Goal: Information Seeking & Learning: Learn about a topic

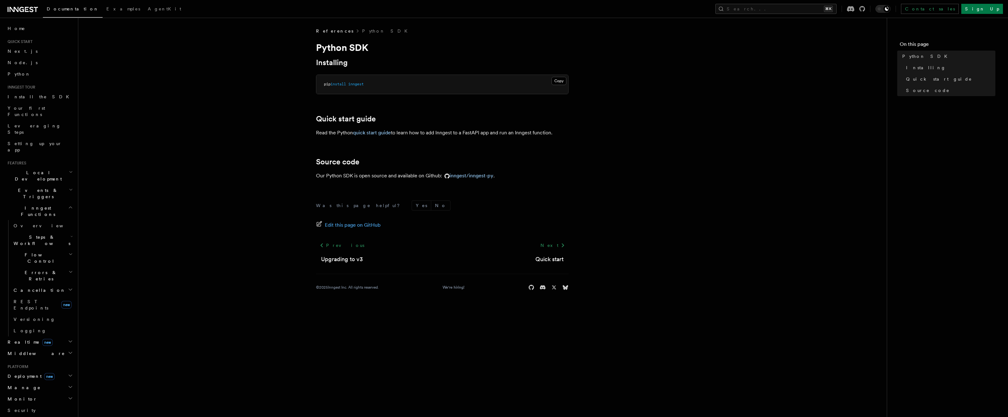
click at [249, 108] on article "References Python SDK Python SDK Installing Copy Copied pip install inngest Qui…" at bounding box center [482, 167] width 789 height 278
click at [491, 177] on link "inngest/inngest-py" at bounding box center [467, 175] width 51 height 6
click at [332, 155] on article "References Python SDK Python SDK Installing Copy Copied pip install inngest Qui…" at bounding box center [482, 167] width 789 height 278
drag, startPoint x: 258, startPoint y: 137, endPoint x: 247, endPoint y: 138, distance: 10.7
click at [258, 137] on article "References Python SDK Python SDK Installing Copy Copied pip install inngest Qui…" at bounding box center [482, 167] width 789 height 278
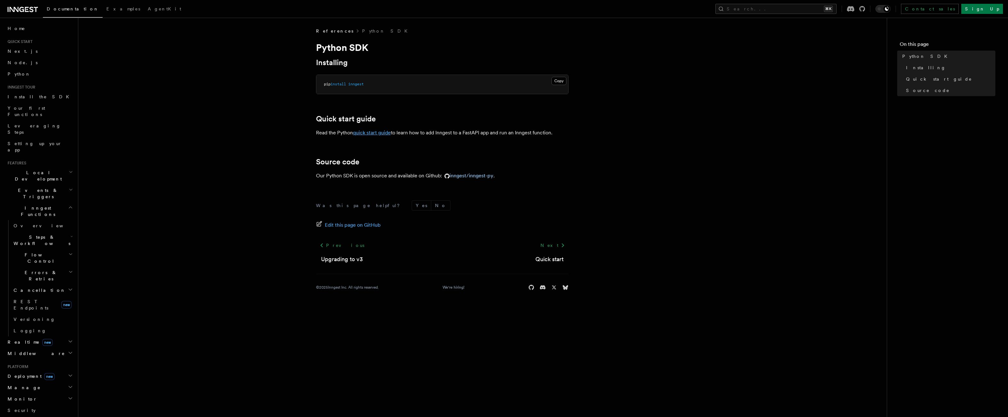
click at [362, 133] on link "quick start guide" at bounding box center [372, 132] width 38 height 6
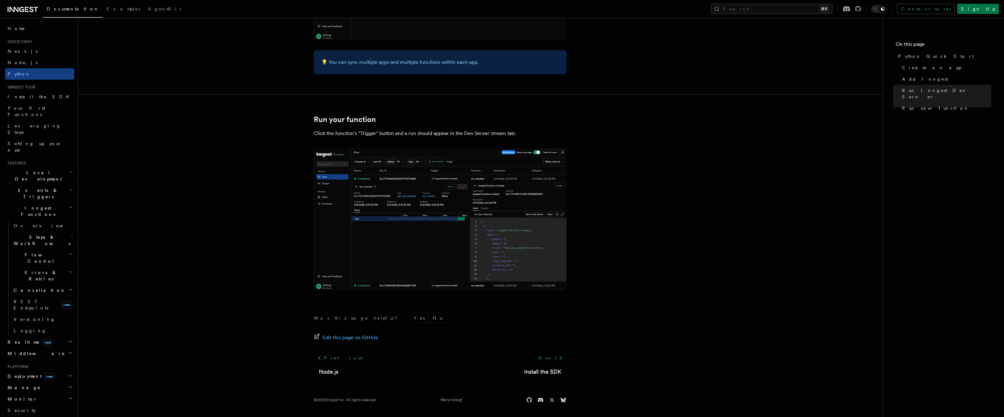
scroll to position [1180, 0]
click at [316, 214] on img at bounding box center [440, 218] width 253 height 142
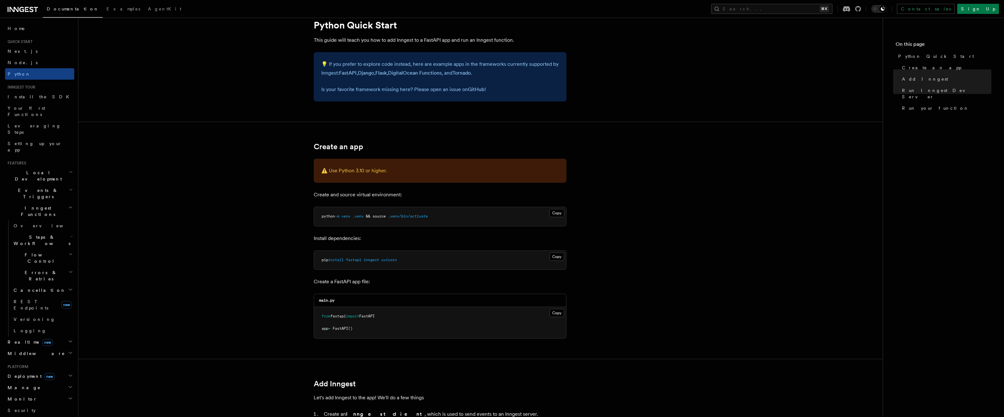
scroll to position [0, 0]
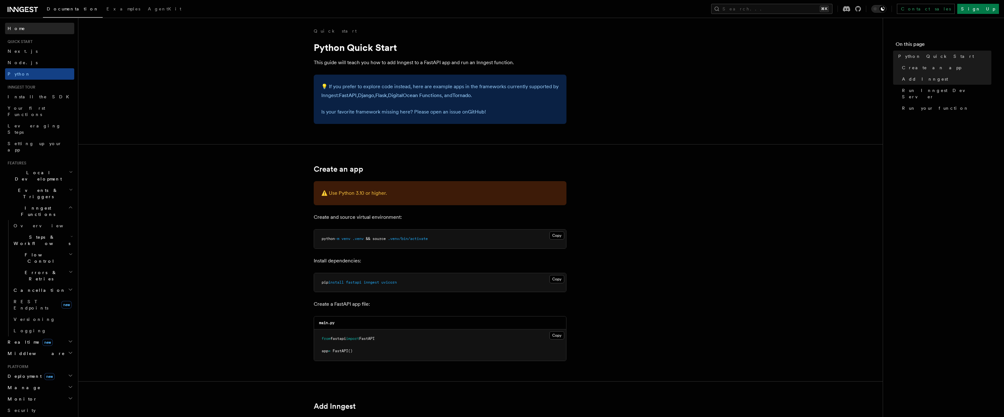
click at [19, 27] on span "Home" at bounding box center [17, 28] width 18 height 6
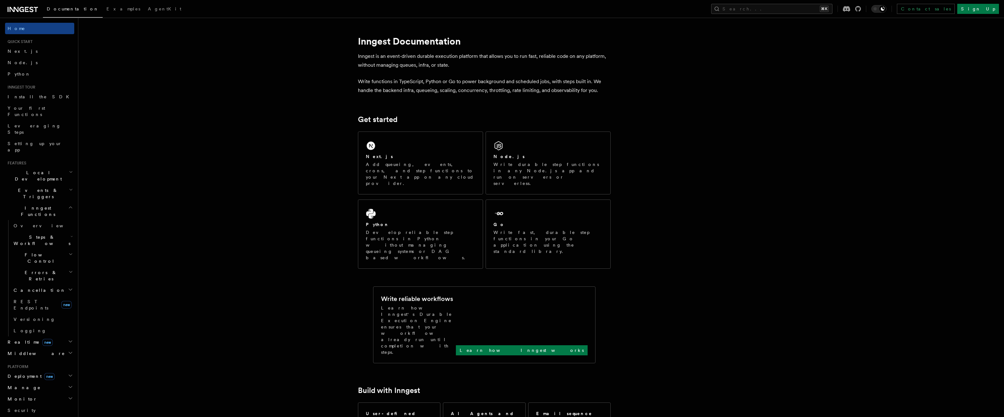
click at [39, 35] on div "Home Quick start Next.js Node.js Python Inngest tour Install the SDK Your first…" at bounding box center [39, 303] width 69 height 560
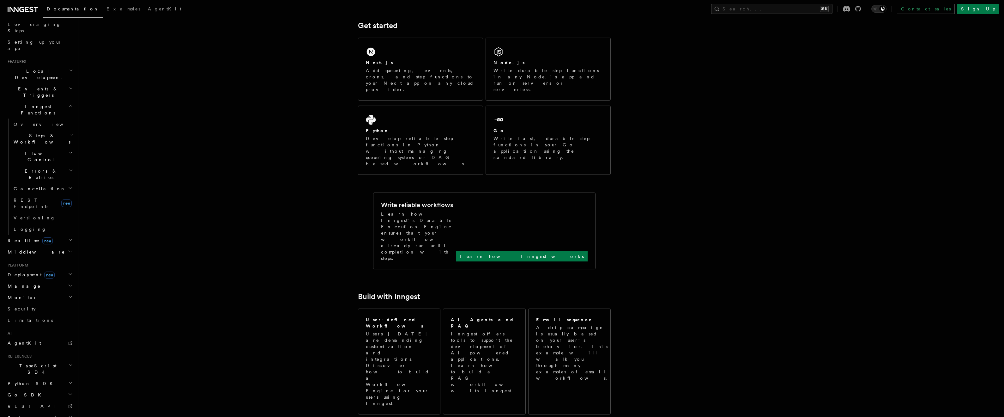
scroll to position [115, 0]
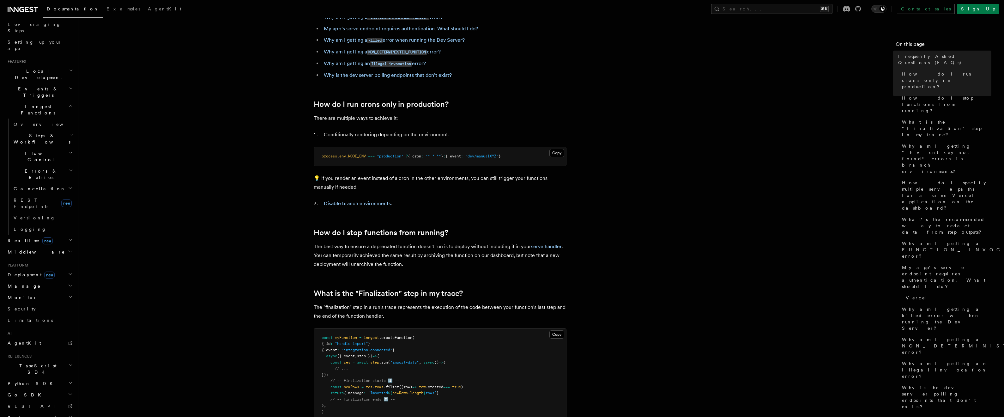
scroll to position [170, 0]
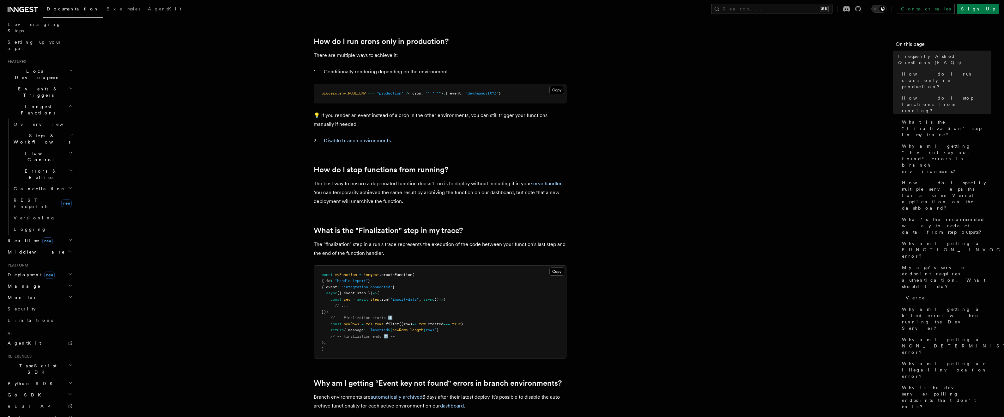
drag, startPoint x: 277, startPoint y: 116, endPoint x: 272, endPoint y: 116, distance: 5.4
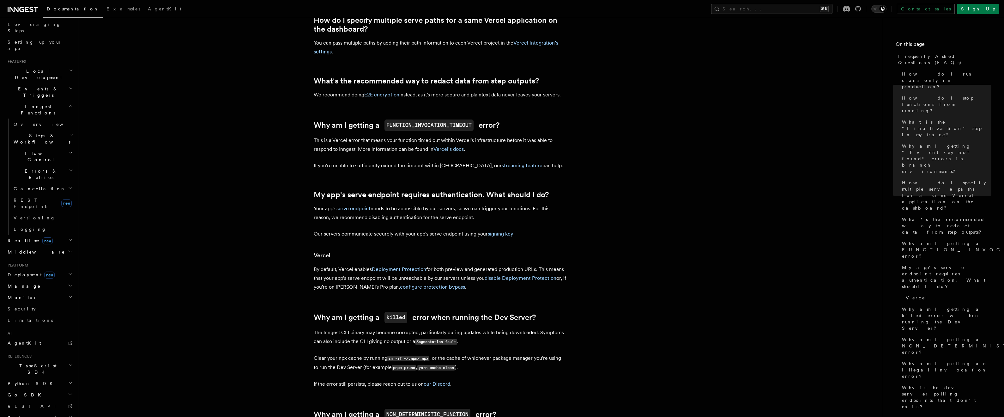
scroll to position [594, 0]
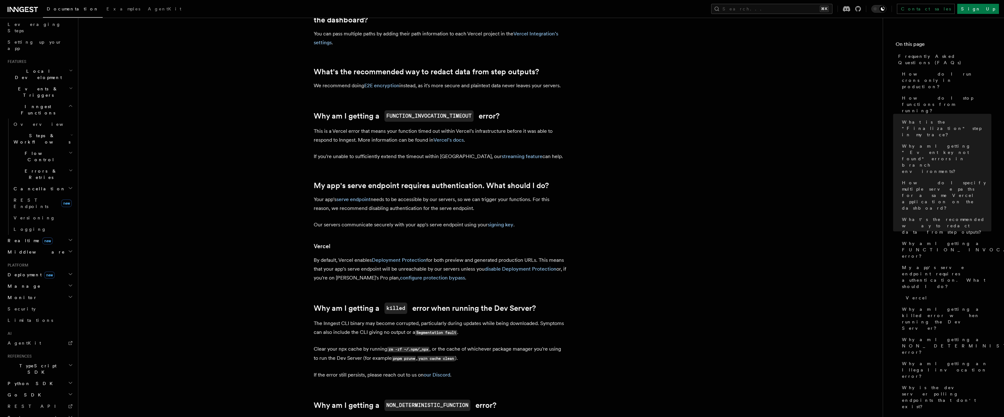
click at [264, 137] on article "Frequently Asked Questions (FAQs) How do I run crons only in production? How do…" at bounding box center [480, 155] width 784 height 1442
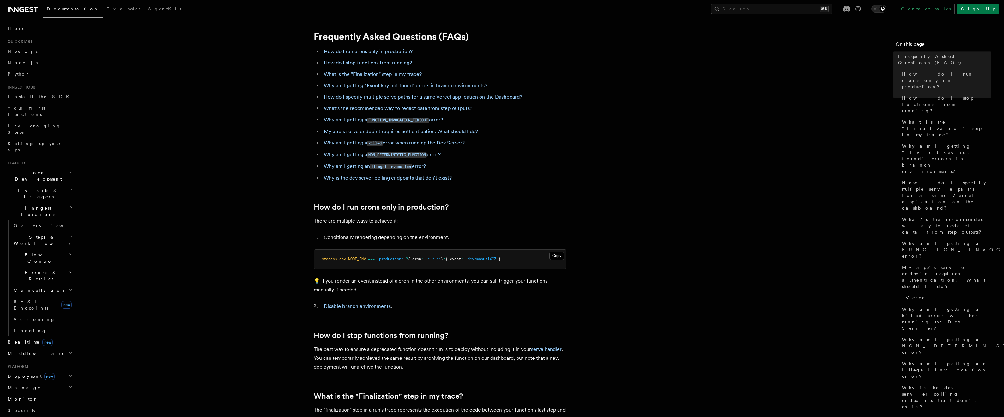
scroll to position [0, 0]
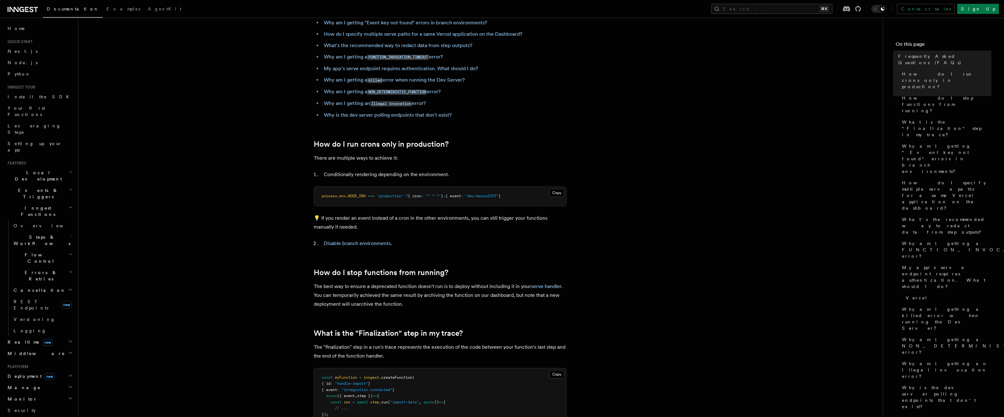
scroll to position [76, 0]
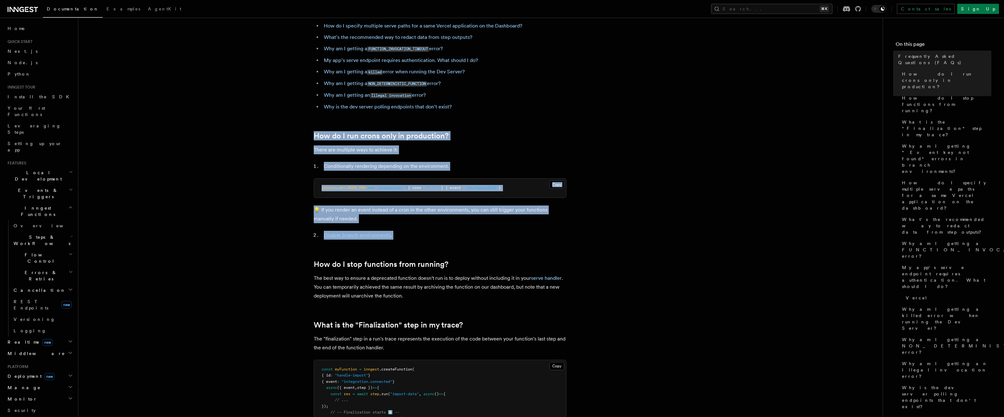
drag, startPoint x: 285, startPoint y: 134, endPoint x: 411, endPoint y: 245, distance: 168.5
drag, startPoint x: 411, startPoint y: 245, endPoint x: 270, endPoint y: 125, distance: 185.7
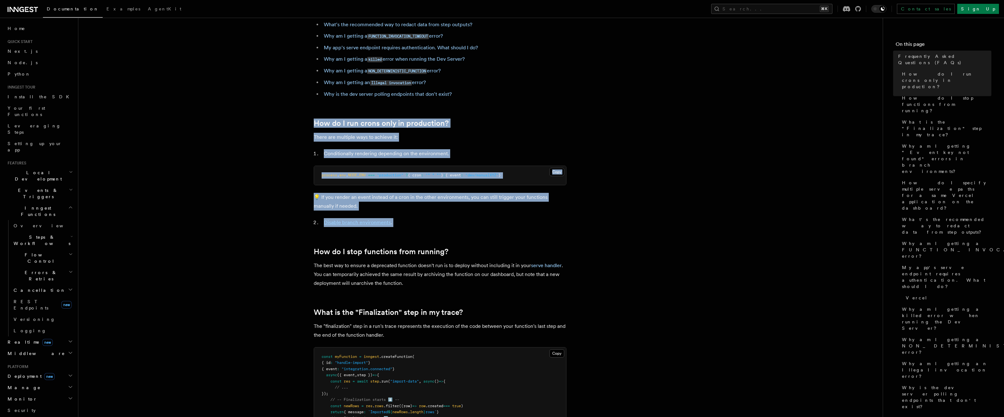
scroll to position [152, 0]
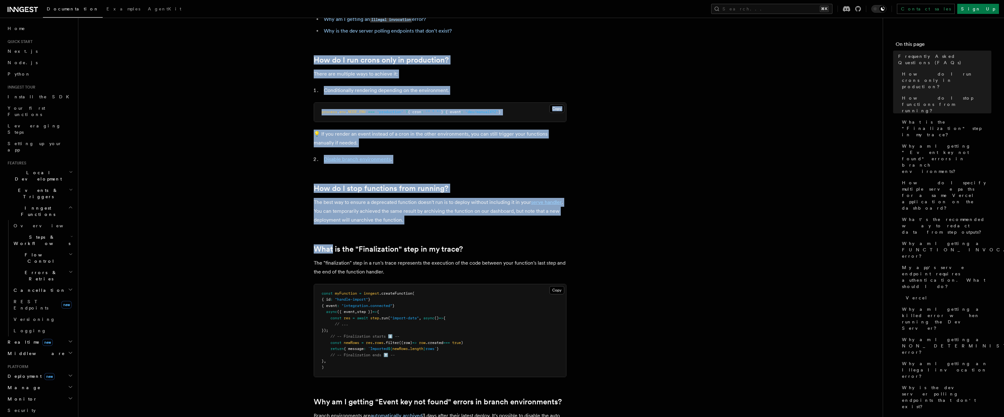
drag, startPoint x: 270, startPoint y: 125, endPoint x: 414, endPoint y: 228, distance: 177.6
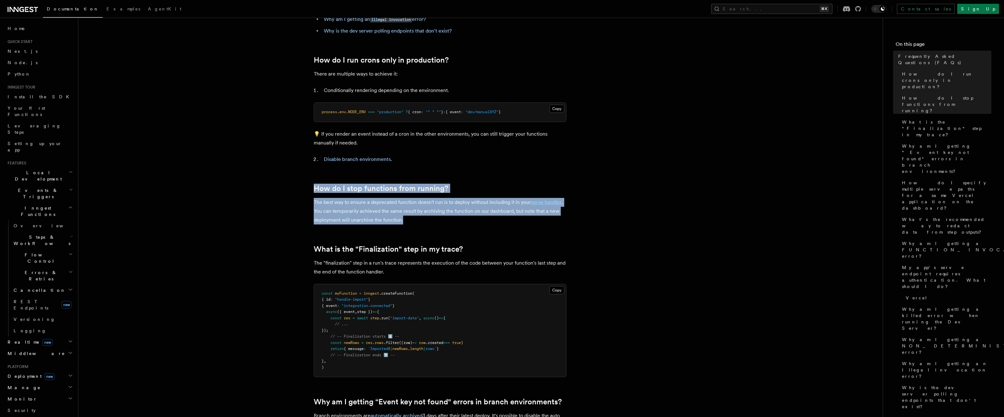
drag, startPoint x: 413, startPoint y: 221, endPoint x: 289, endPoint y: 184, distance: 129.6
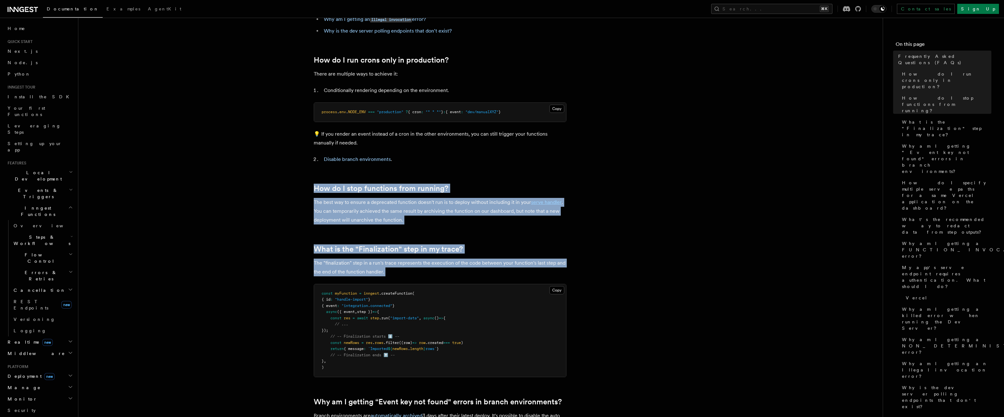
drag, startPoint x: 289, startPoint y: 184, endPoint x: 394, endPoint y: 271, distance: 135.9
click at [394, 271] on p "The "finalization" step in a run's trace represents the execution of the code b…" at bounding box center [440, 267] width 253 height 18
drag, startPoint x: 394, startPoint y: 271, endPoint x: 291, endPoint y: 183, distance: 135.3
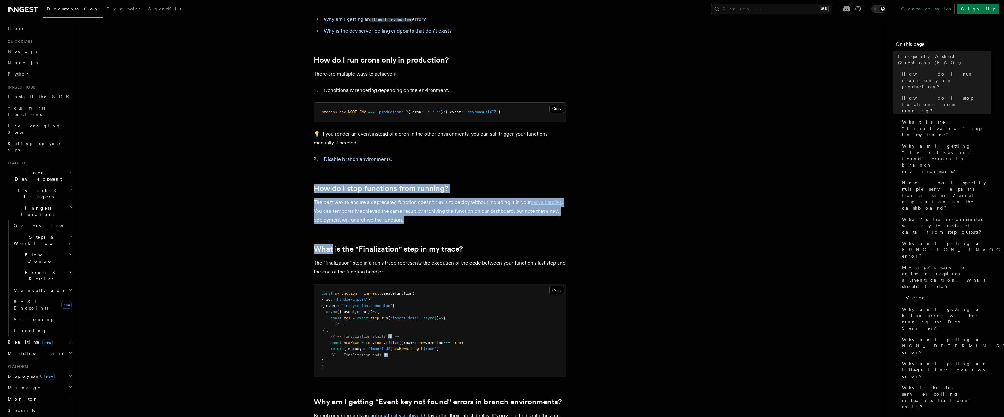
drag, startPoint x: 291, startPoint y: 183, endPoint x: 420, endPoint y: 226, distance: 136.1
drag, startPoint x: 415, startPoint y: 220, endPoint x: 284, endPoint y: 183, distance: 136.4
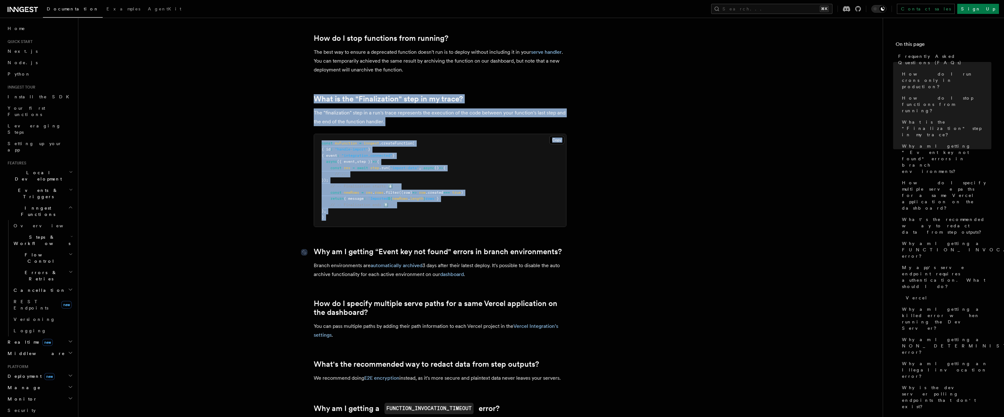
scroll to position [305, 0]
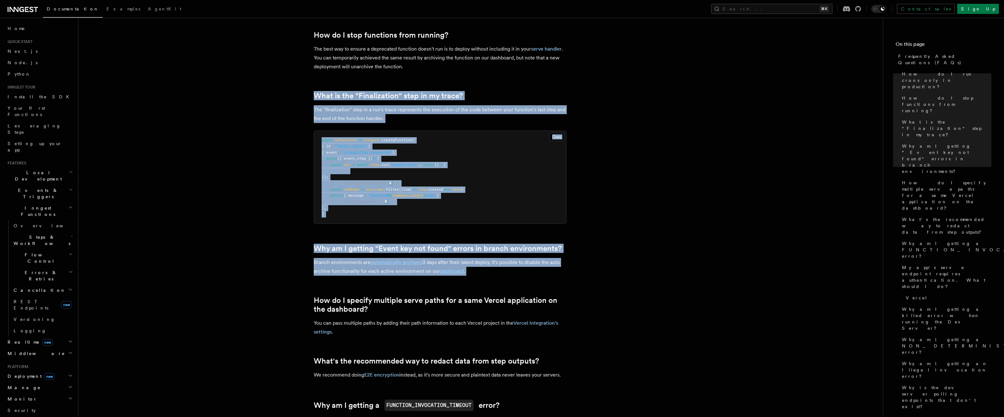
drag, startPoint x: 296, startPoint y: 139, endPoint x: 474, endPoint y: 276, distance: 225.2
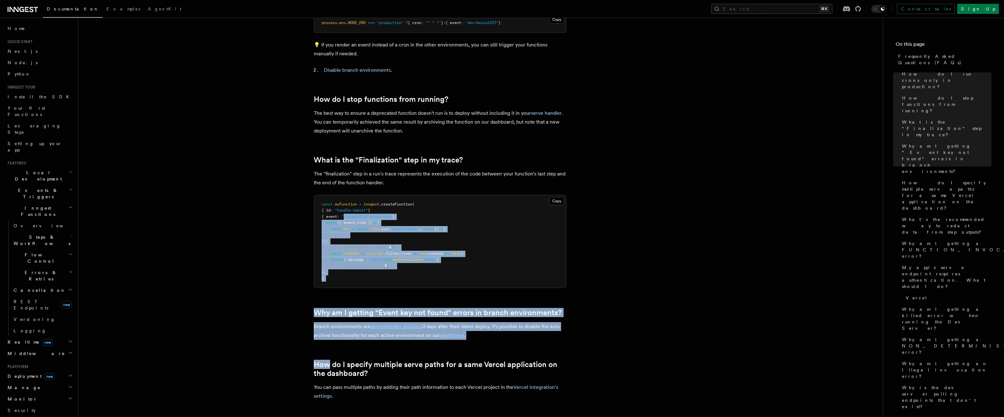
scroll to position [229, 0]
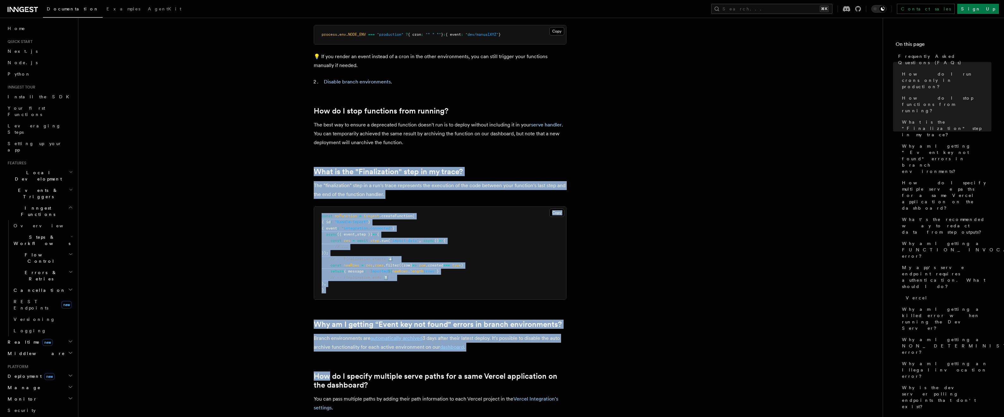
drag, startPoint x: 474, startPoint y: 276, endPoint x: 295, endPoint y: 168, distance: 208.9
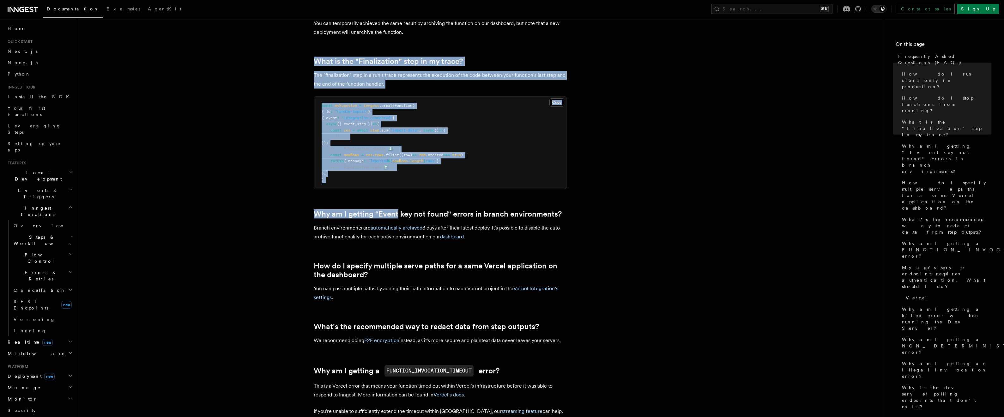
scroll to position [348, 0]
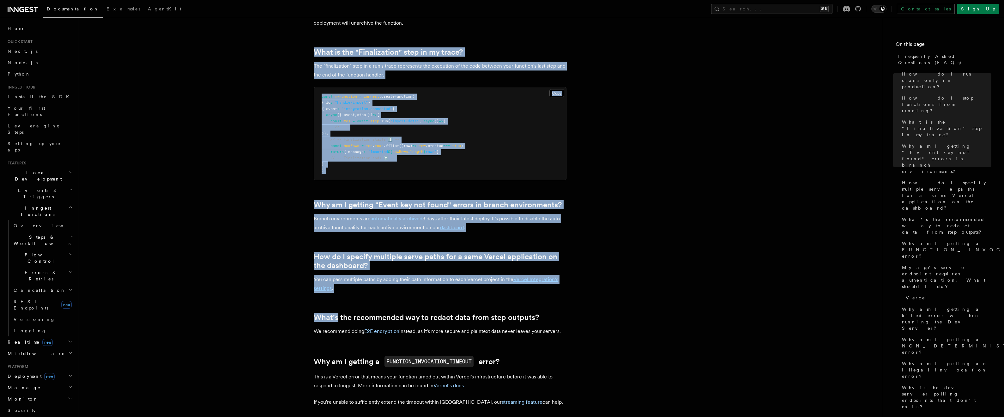
drag, startPoint x: 295, startPoint y: 168, endPoint x: 375, endPoint y: 292, distance: 147.7
click at [375, 292] on article "Frequently Asked Questions (FAQs) How do I run crons only in production? How do…" at bounding box center [480, 400] width 784 height 1442
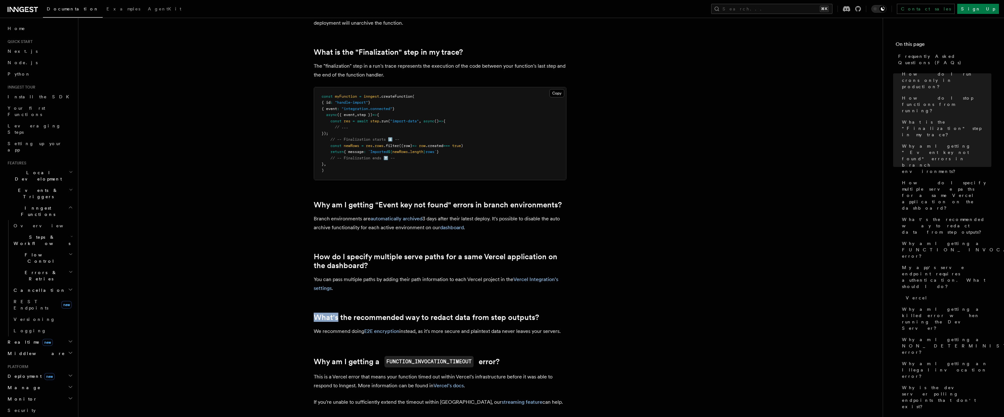
click at [375, 292] on article "Frequently Asked Questions (FAQs) How do I run crons only in production? How do…" at bounding box center [480, 400] width 784 height 1442
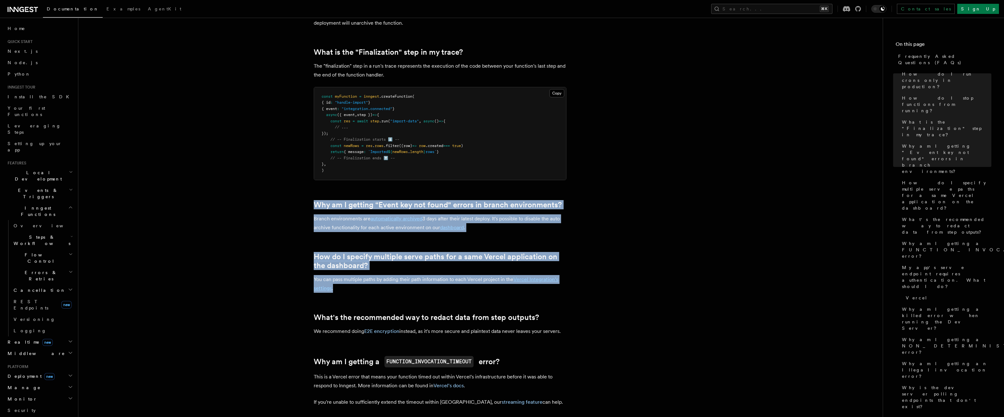
drag, startPoint x: 362, startPoint y: 291, endPoint x: 288, endPoint y: 190, distance: 125.6
click at [288, 190] on article "Frequently Asked Questions (FAQs) How do I run crons only in production? How do…" at bounding box center [480, 400] width 784 height 1442
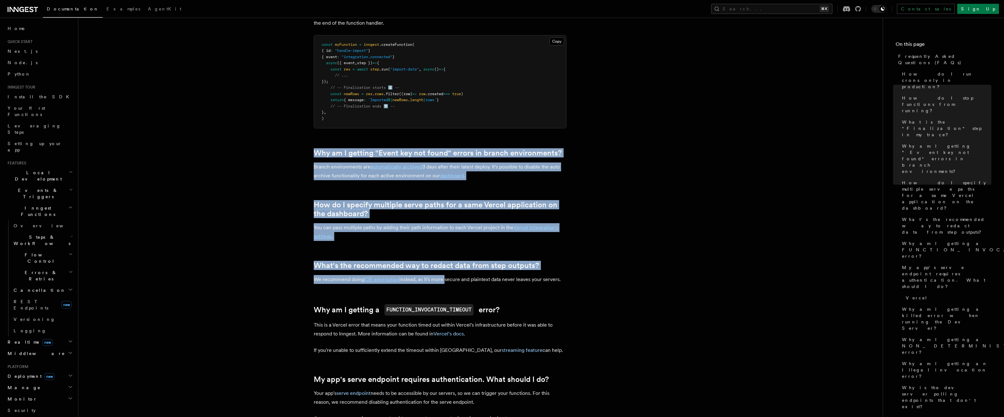
scroll to position [424, 0]
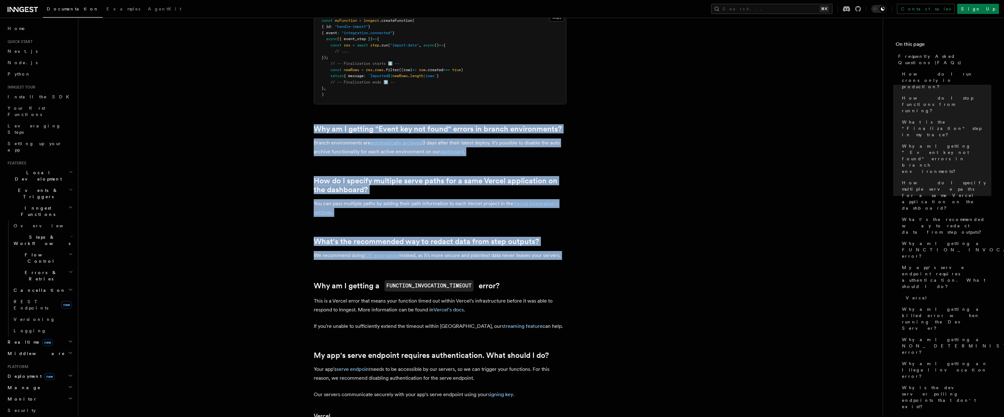
drag, startPoint x: 288, startPoint y: 190, endPoint x: 579, endPoint y: 255, distance: 298.1
click at [579, 255] on article "Frequently Asked Questions (FAQs) How do I run crons only in production? How do…" at bounding box center [480, 325] width 784 height 1442
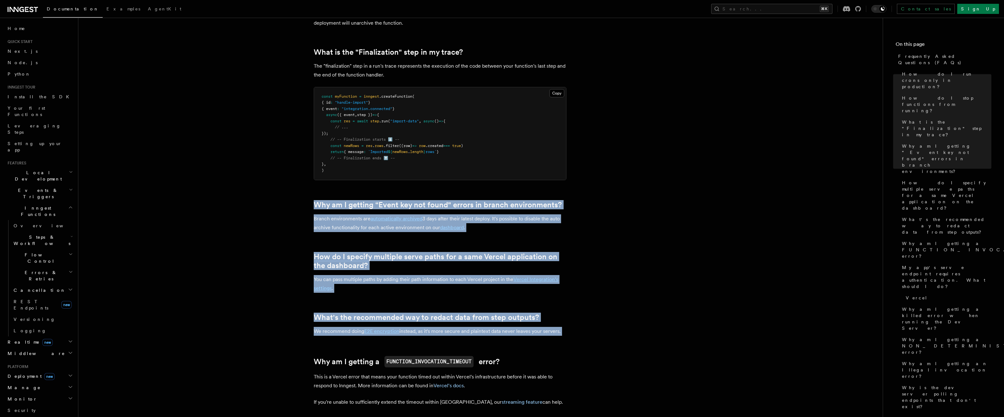
drag, startPoint x: 574, startPoint y: 255, endPoint x: 291, endPoint y: 191, distance: 290.0
click at [291, 191] on article "Frequently Asked Questions (FAQs) How do I run crons only in production? How do…" at bounding box center [480, 400] width 784 height 1442
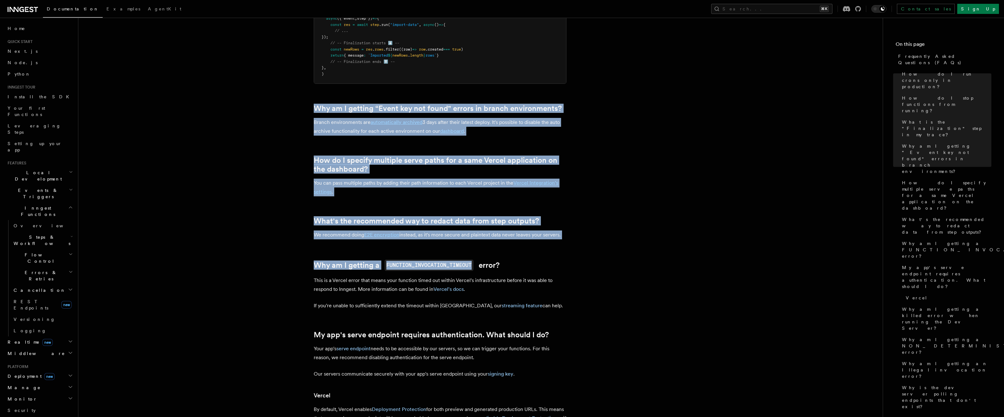
scroll to position [466, 0]
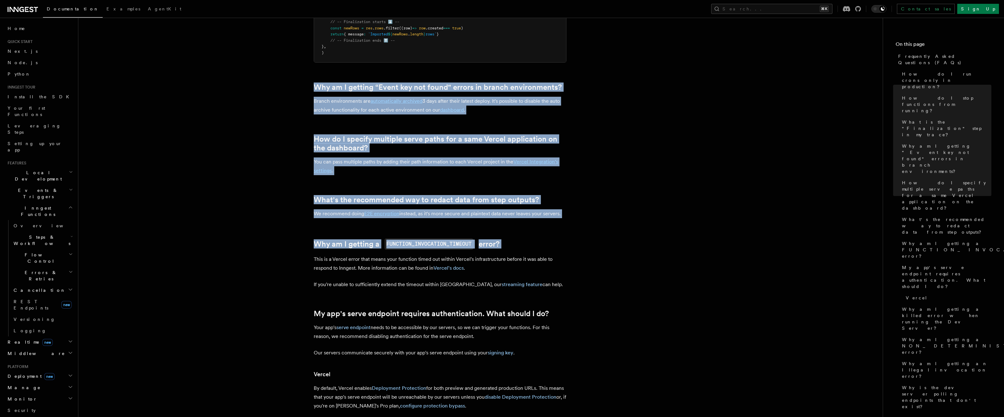
drag, startPoint x: 291, startPoint y: 191, endPoint x: 584, endPoint y: 240, distance: 296.5
click at [584, 240] on article "Frequently Asked Questions (FAQs) How do I run crons only in production? How do…" at bounding box center [480, 283] width 784 height 1442
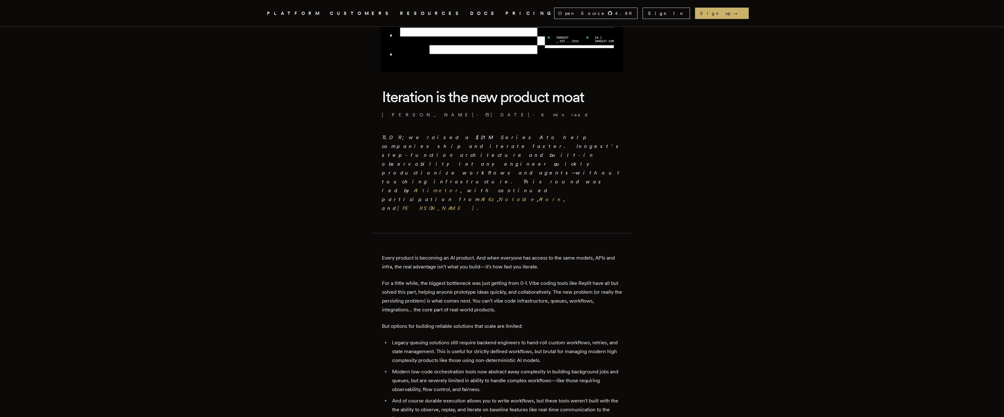
scroll to position [113, 0]
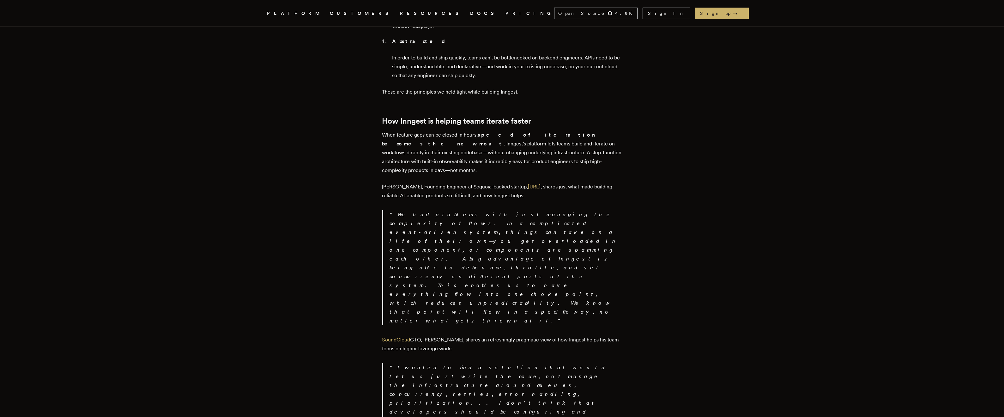
scroll to position [904, 0]
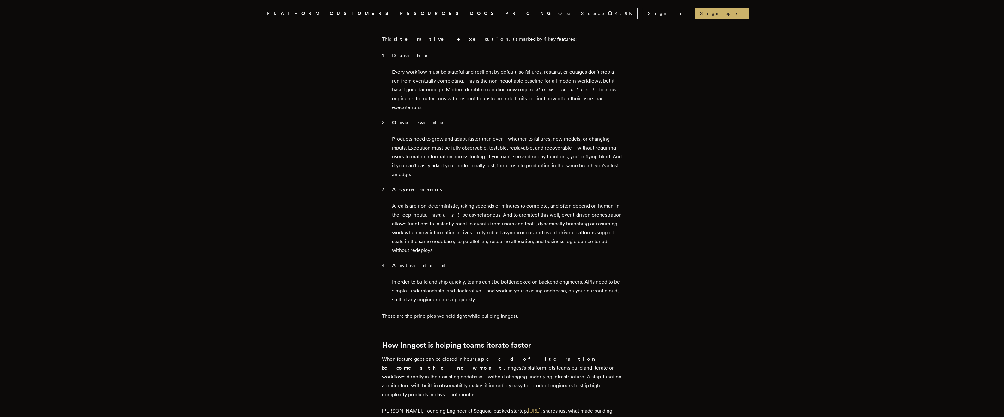
scroll to position [0, 0]
